Goal: Find specific page/section: Find specific page/section

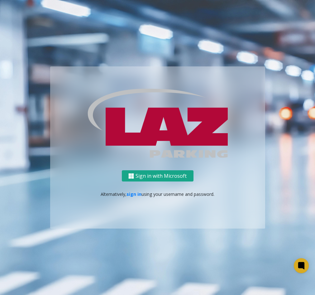
click at [132, 176] on img at bounding box center [131, 175] width 6 height 5
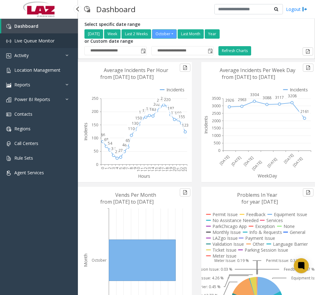
click at [22, 39] on span "Live Queue Monitor" at bounding box center [34, 41] width 40 height 6
